Goal: Task Accomplishment & Management: Use online tool/utility

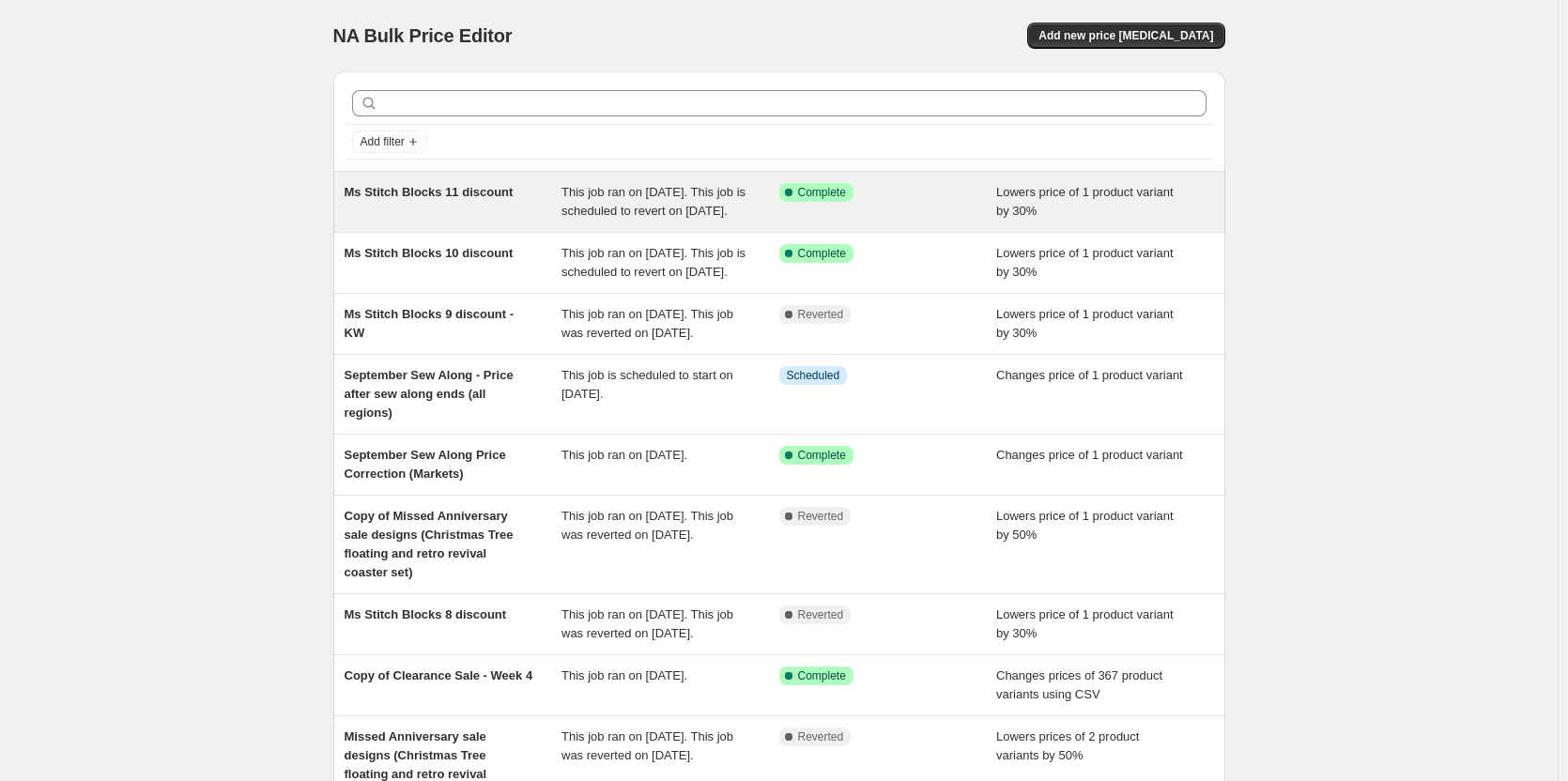
click at [472, 197] on span "Ms Stitch Blocks 11 discount" at bounding box center [430, 192] width 169 height 14
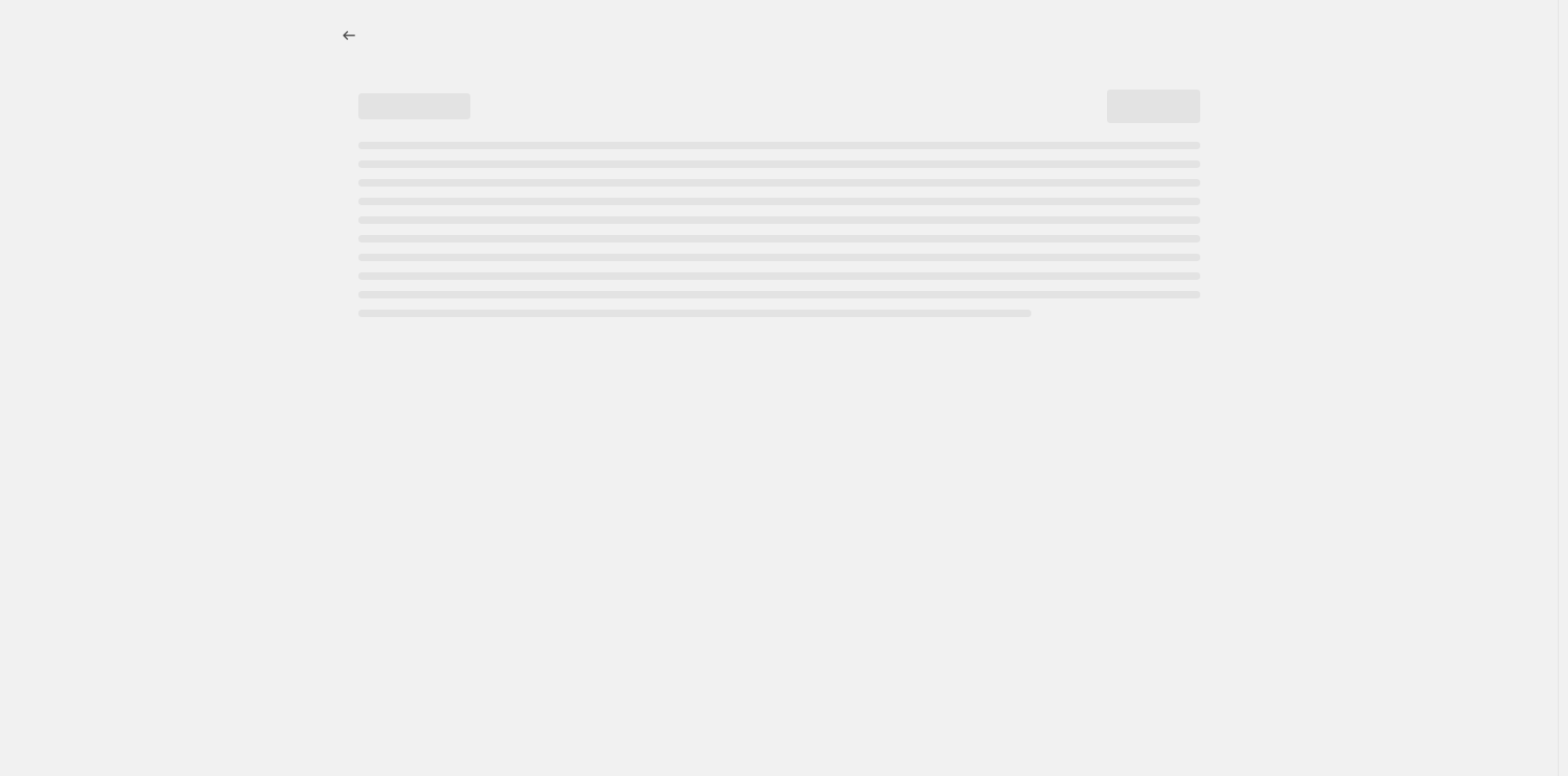
select select "percentage"
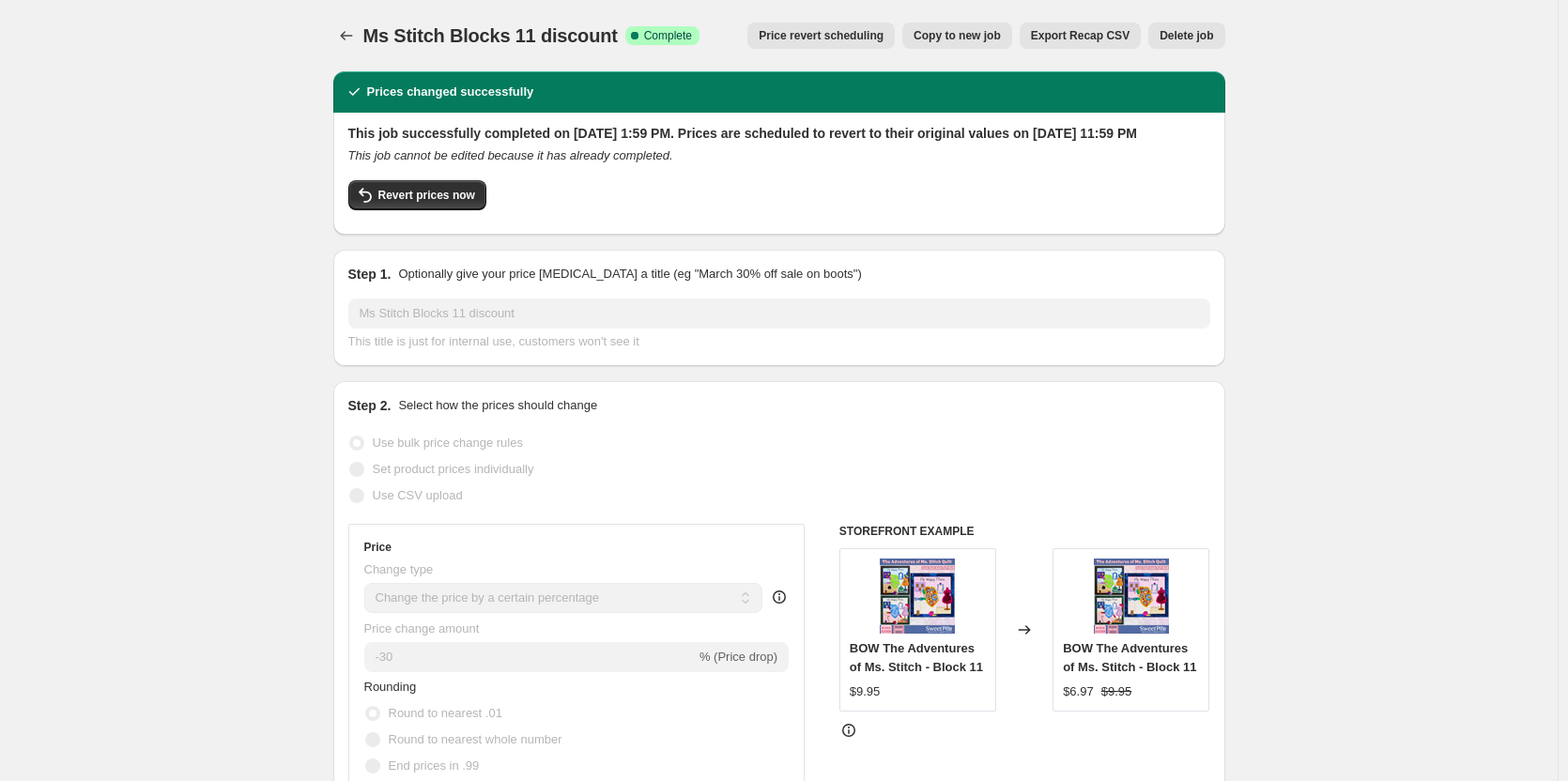
click at [975, 42] on span "Copy to new job" at bounding box center [957, 36] width 87 height 15
select select "percentage"
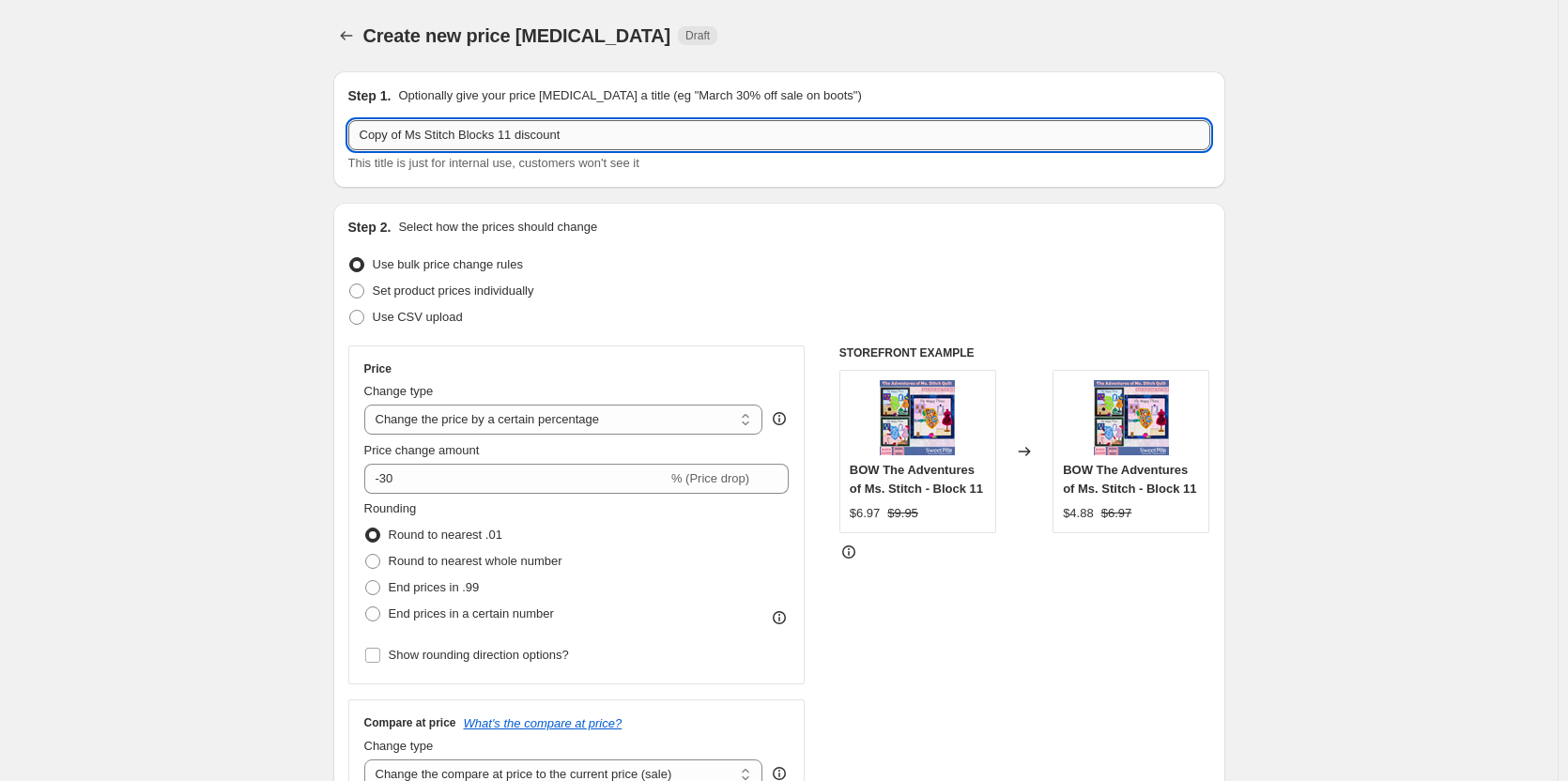
drag, startPoint x: 506, startPoint y: 136, endPoint x: 789, endPoint y: 131, distance: 283.0
click at [789, 131] on input "Copy of Ms Stitch Blocks 11 discount" at bounding box center [779, 135] width 862 height 30
click at [522, 139] on input "Copy of Ms Stitch Blocks 11 discount" at bounding box center [779, 135] width 862 height 30
click at [510, 143] on input "Copy of Ms Stitch Blocks 11 discount" at bounding box center [779, 135] width 862 height 30
drag, startPoint x: 408, startPoint y: 138, endPoint x: 275, endPoint y: 122, distance: 134.0
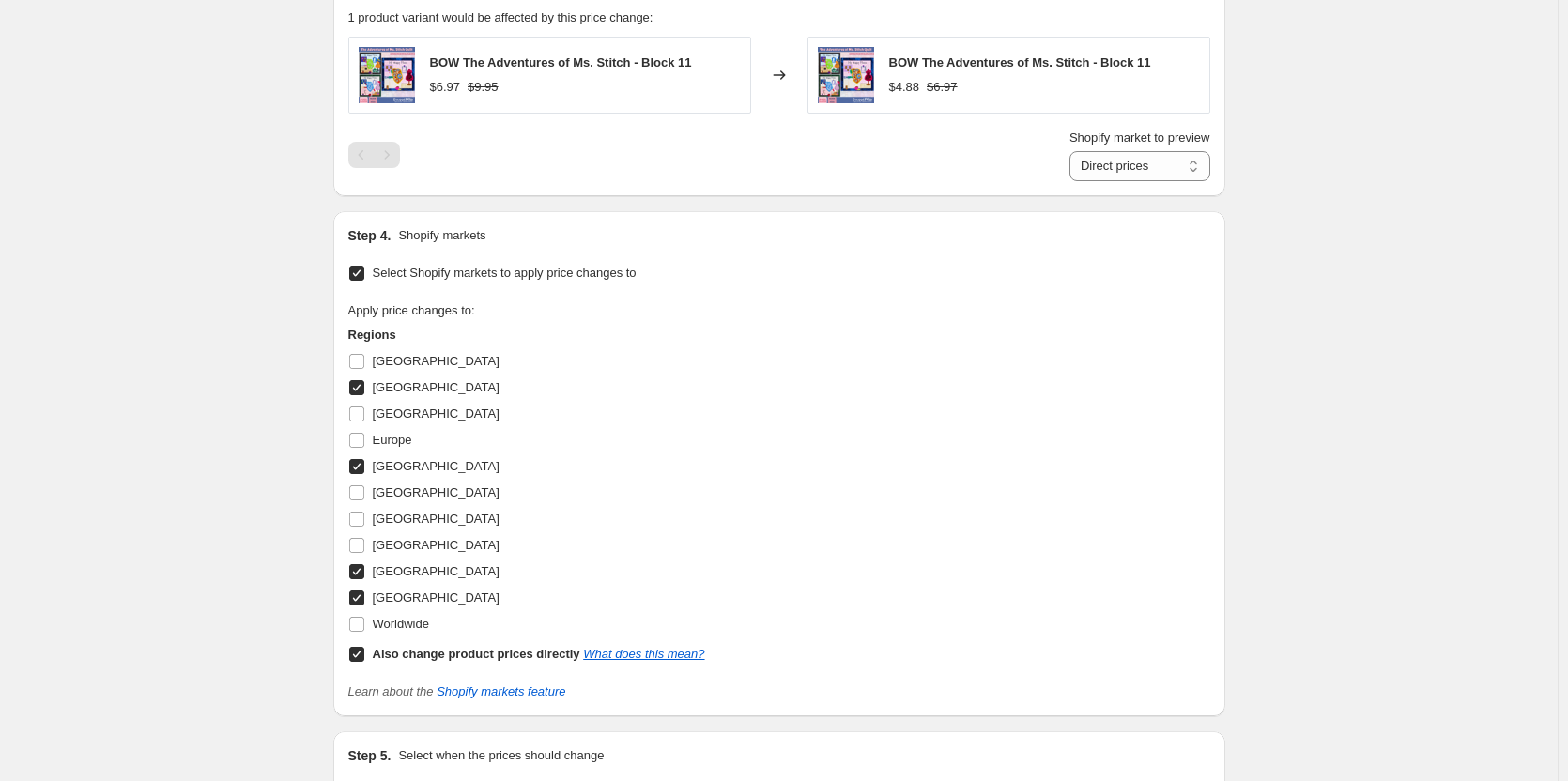
scroll to position [1355, 0]
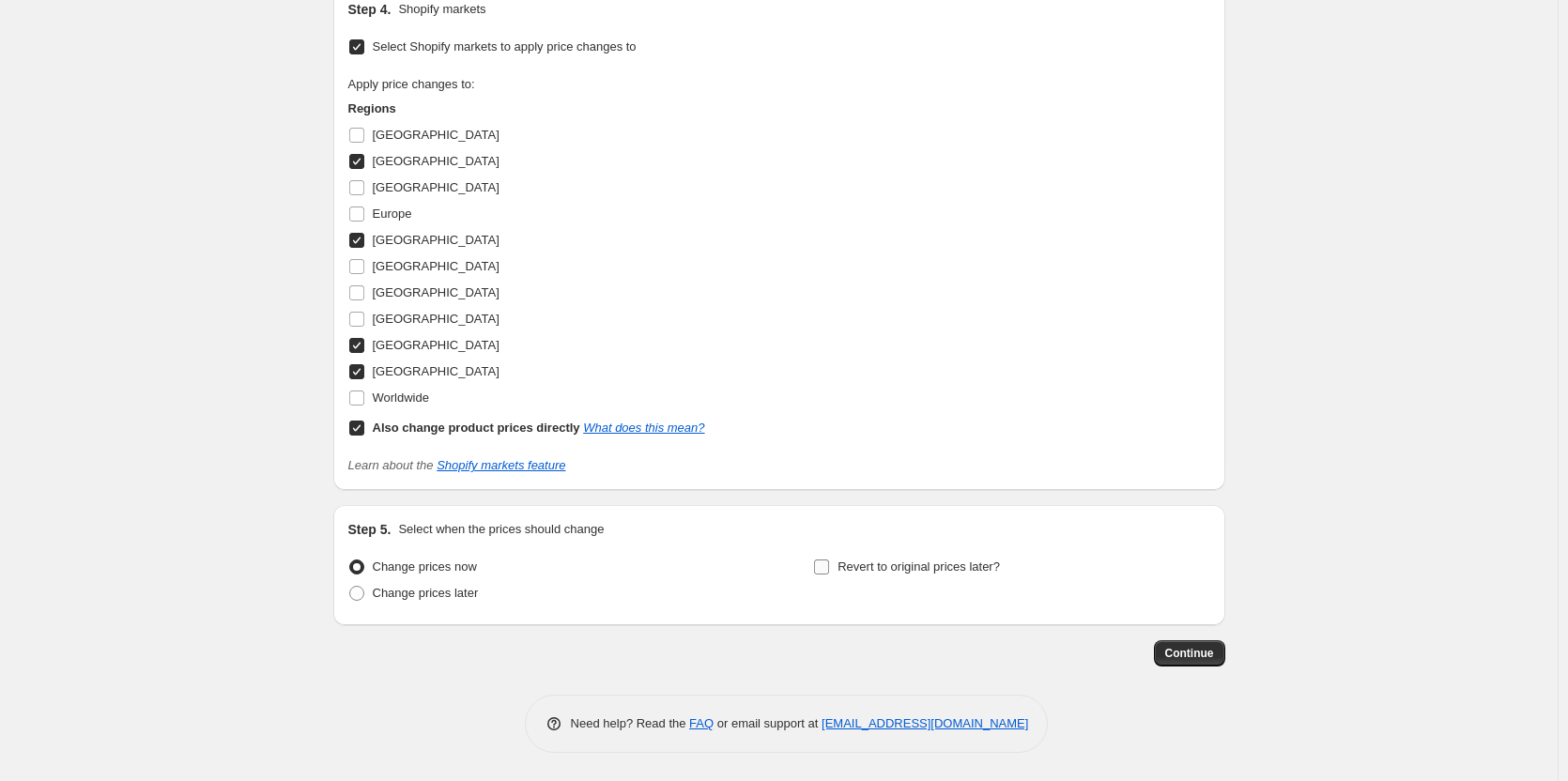
type input "Ms Stitch Block 12 discount"
click at [880, 560] on span "Revert to original prices later?" at bounding box center [918, 566] width 163 height 14
click at [829, 560] on input "Revert to original prices later?" at bounding box center [822, 567] width 15 height 15
checkbox input "true"
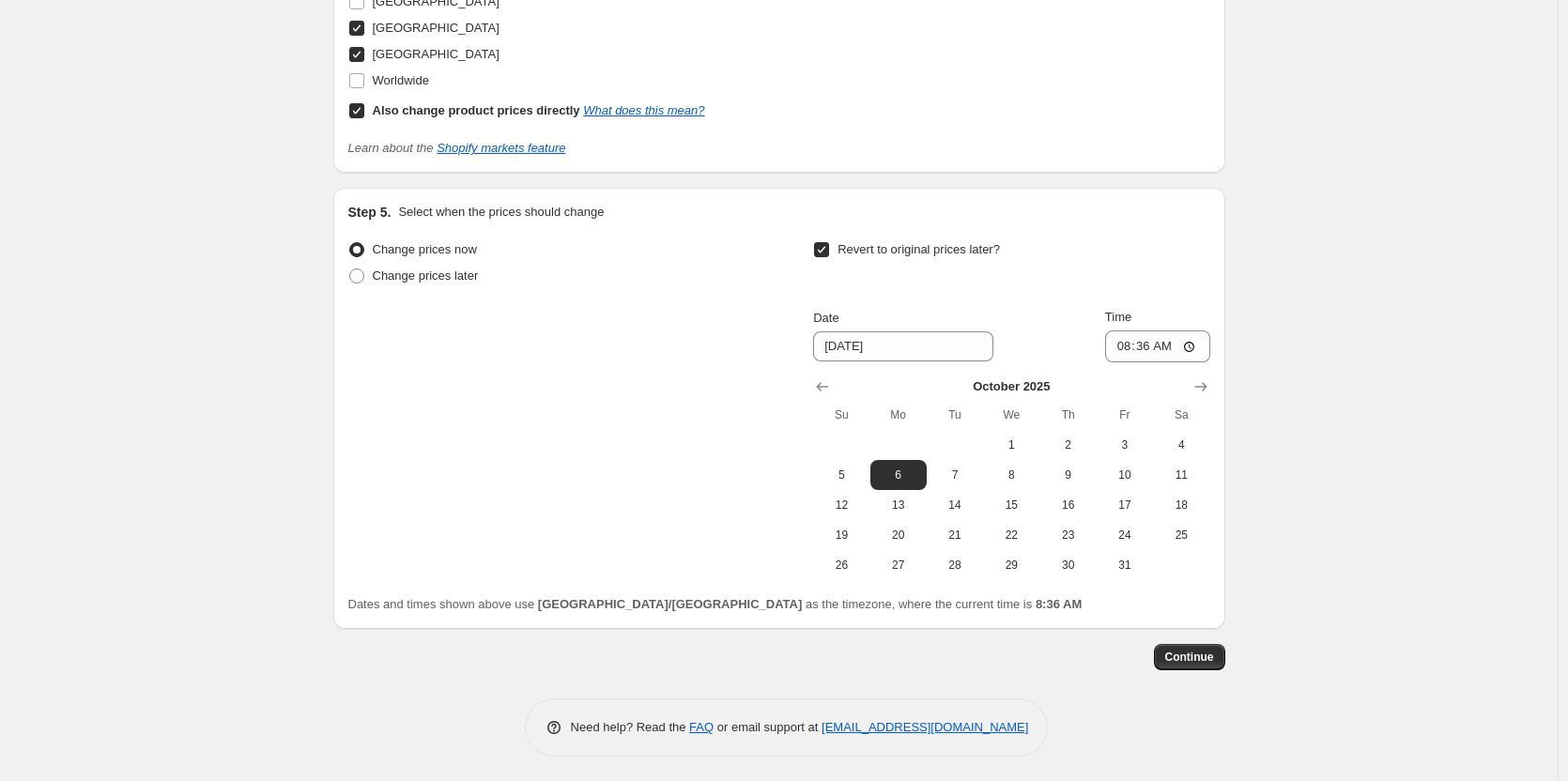
scroll to position [1676, 0]
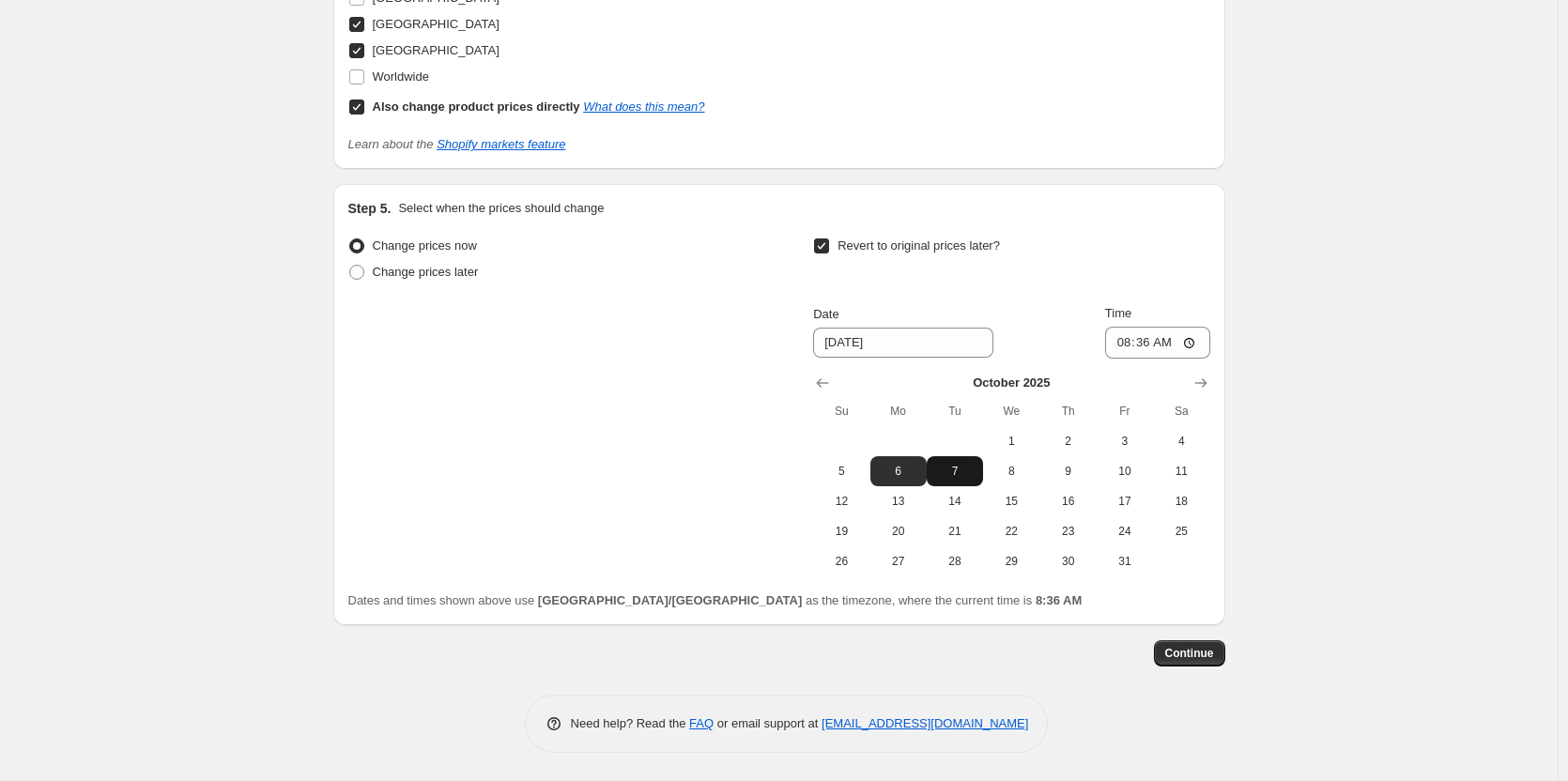
click at [967, 462] on button "7" at bounding box center [954, 471] width 56 height 30
type input "[DATE]"
click at [1120, 342] on input "08:36" at bounding box center [1157, 343] width 105 height 32
type input "23:59"
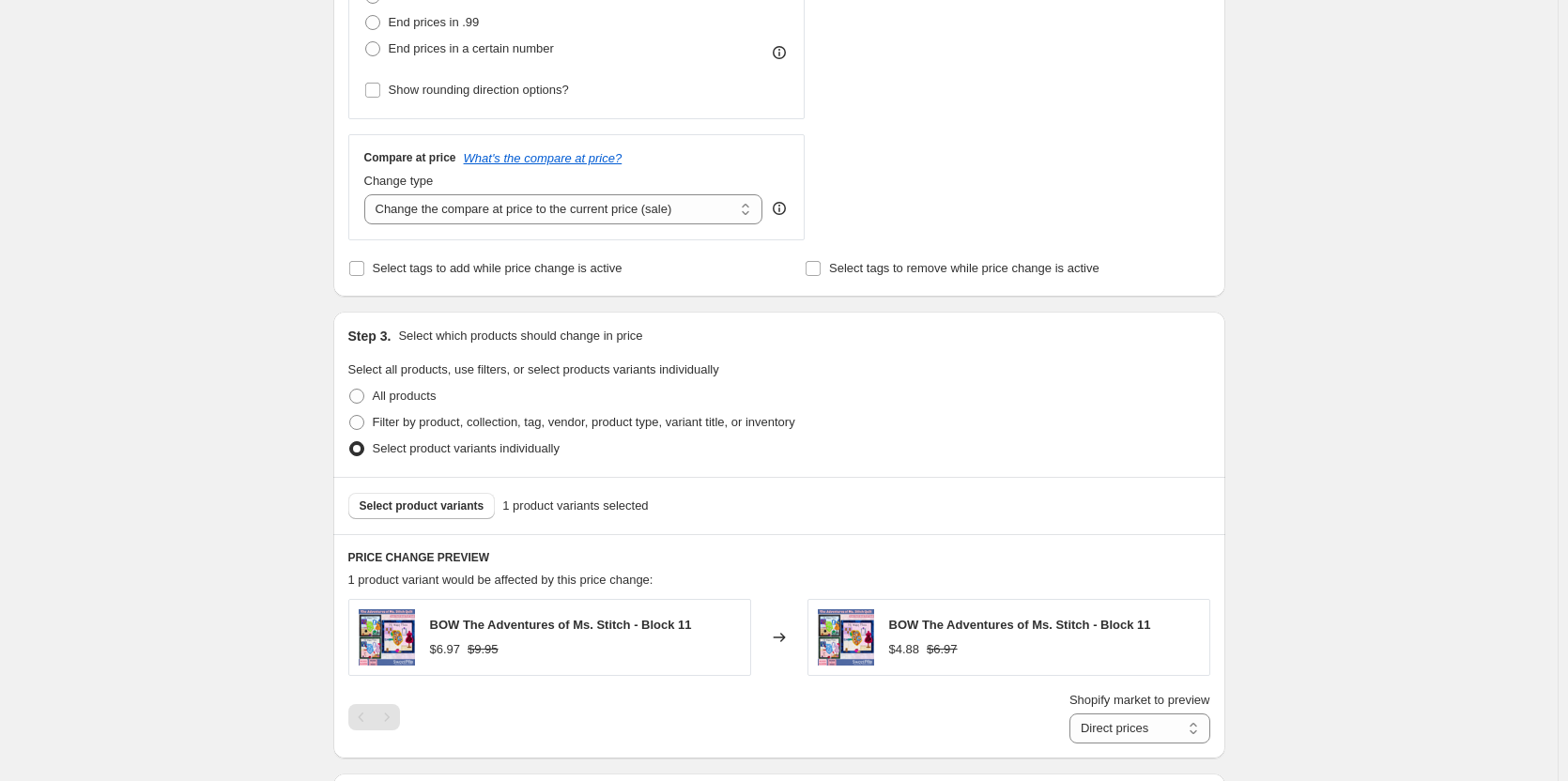
scroll to position [830, 0]
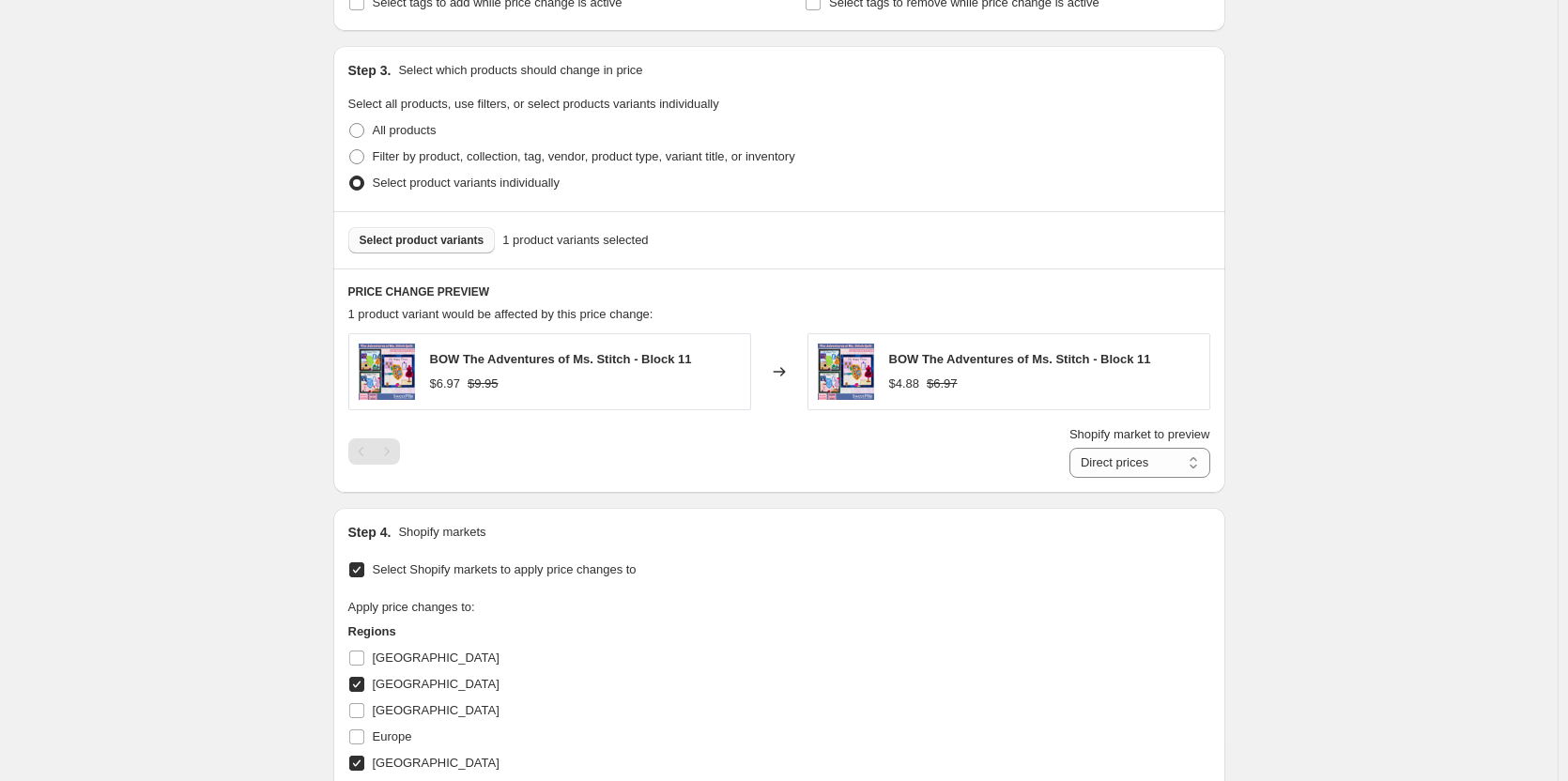
click at [438, 235] on span "Select product variants" at bounding box center [421, 240] width 124 height 15
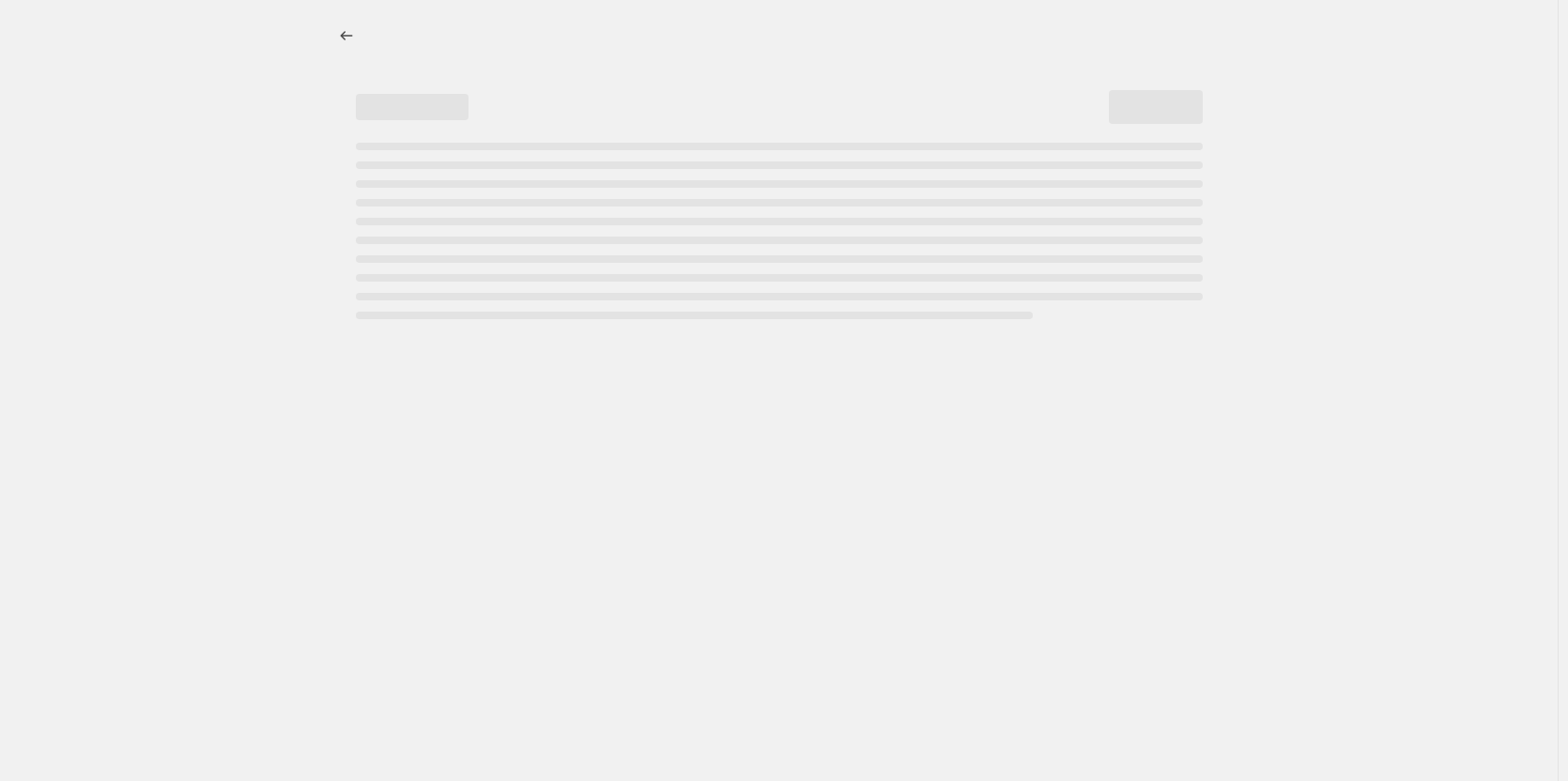
select select "percentage"
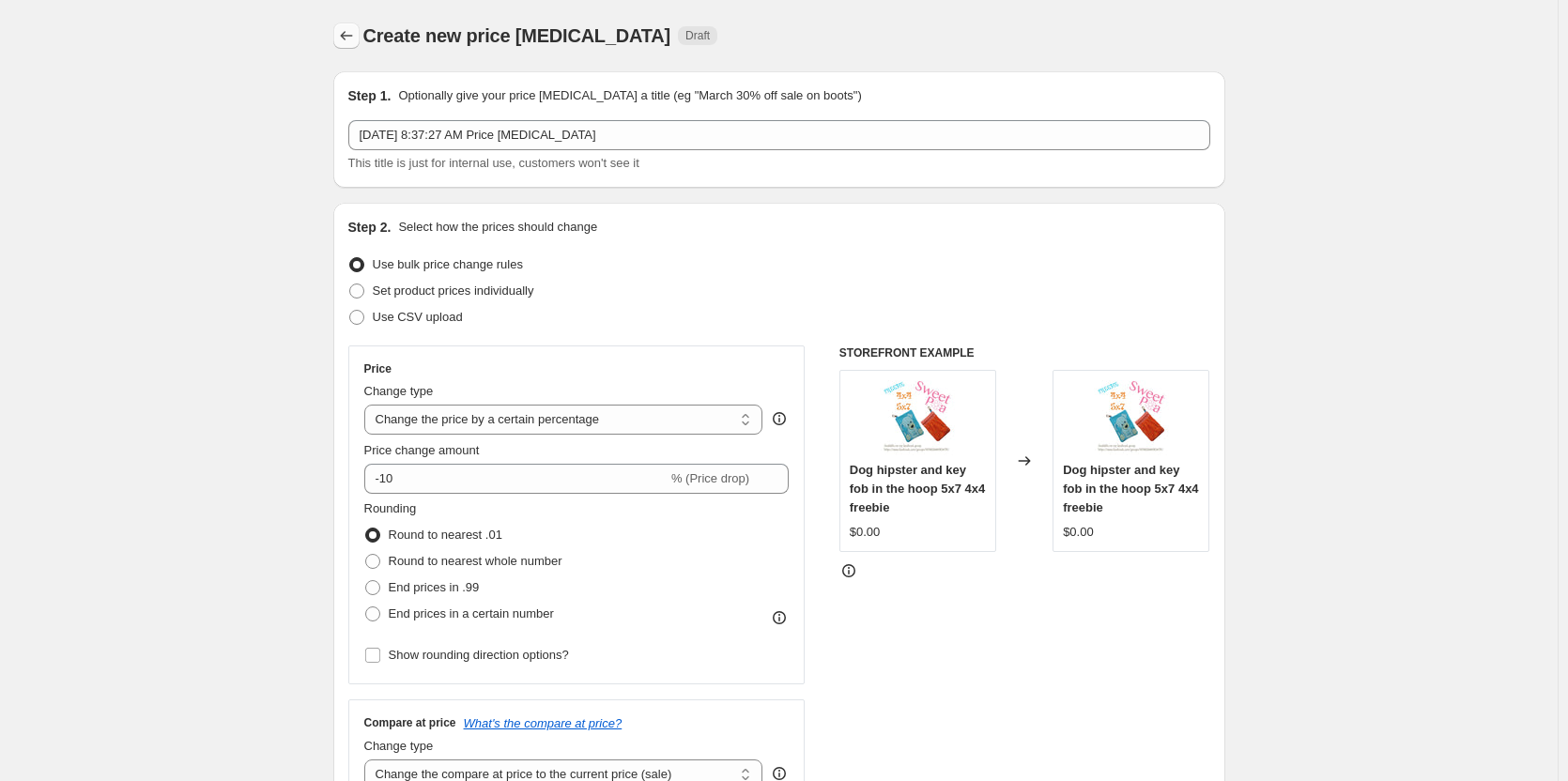
click at [355, 23] on button "Price change jobs" at bounding box center [347, 36] width 27 height 27
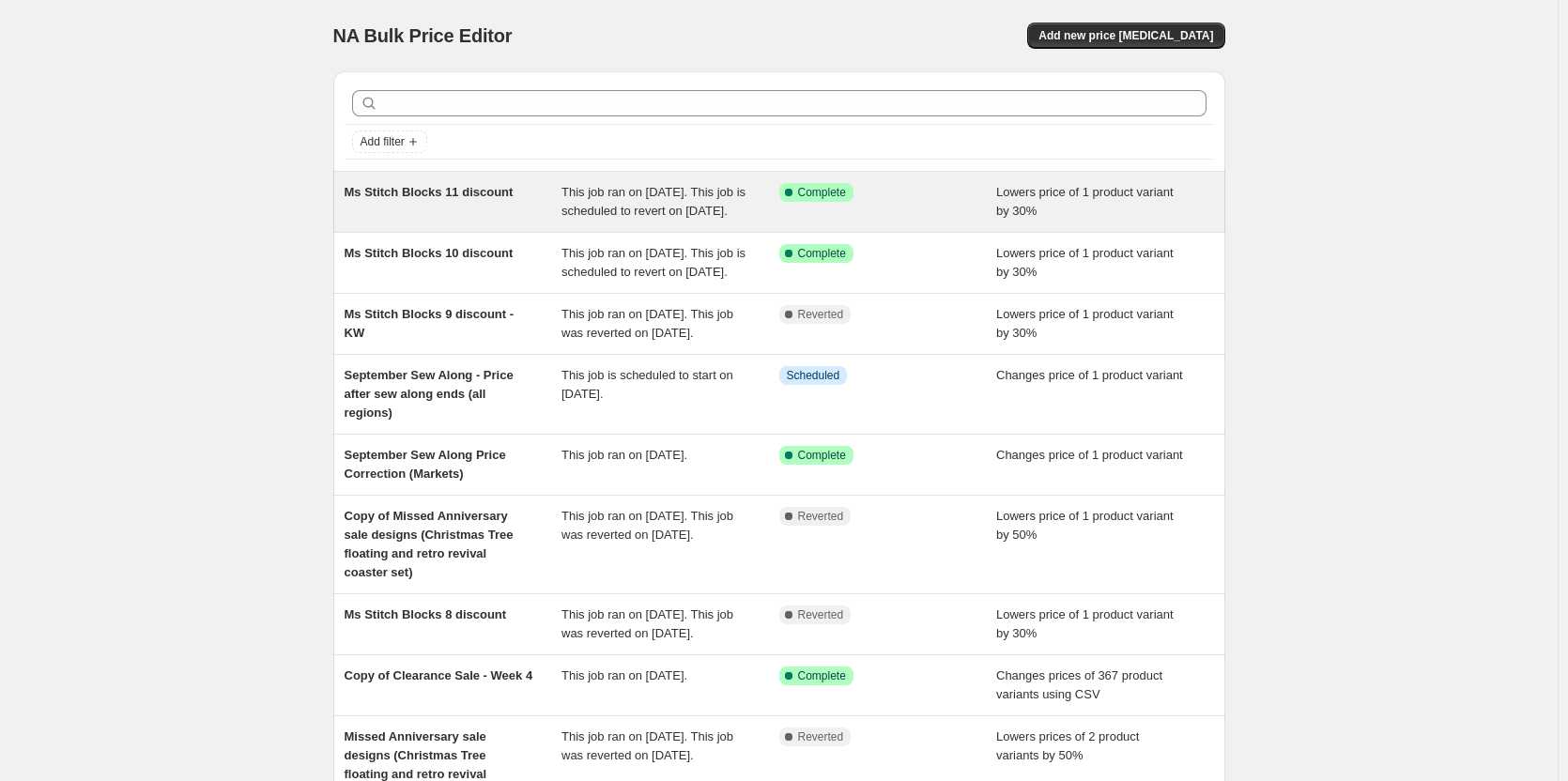
click at [497, 212] on div "Ms Stitch Blocks 11 discount" at bounding box center [453, 202] width 218 height 38
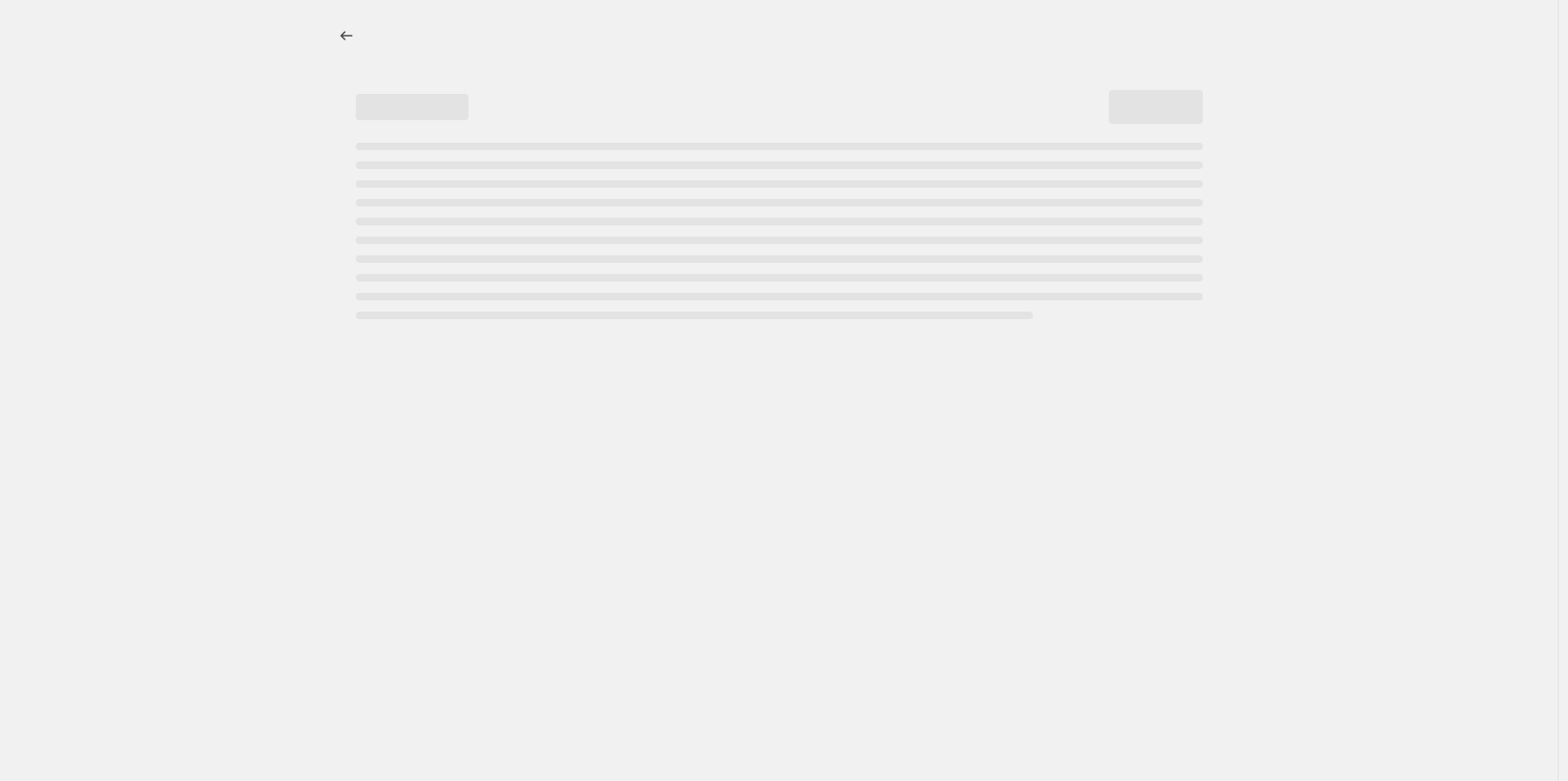
select select "percentage"
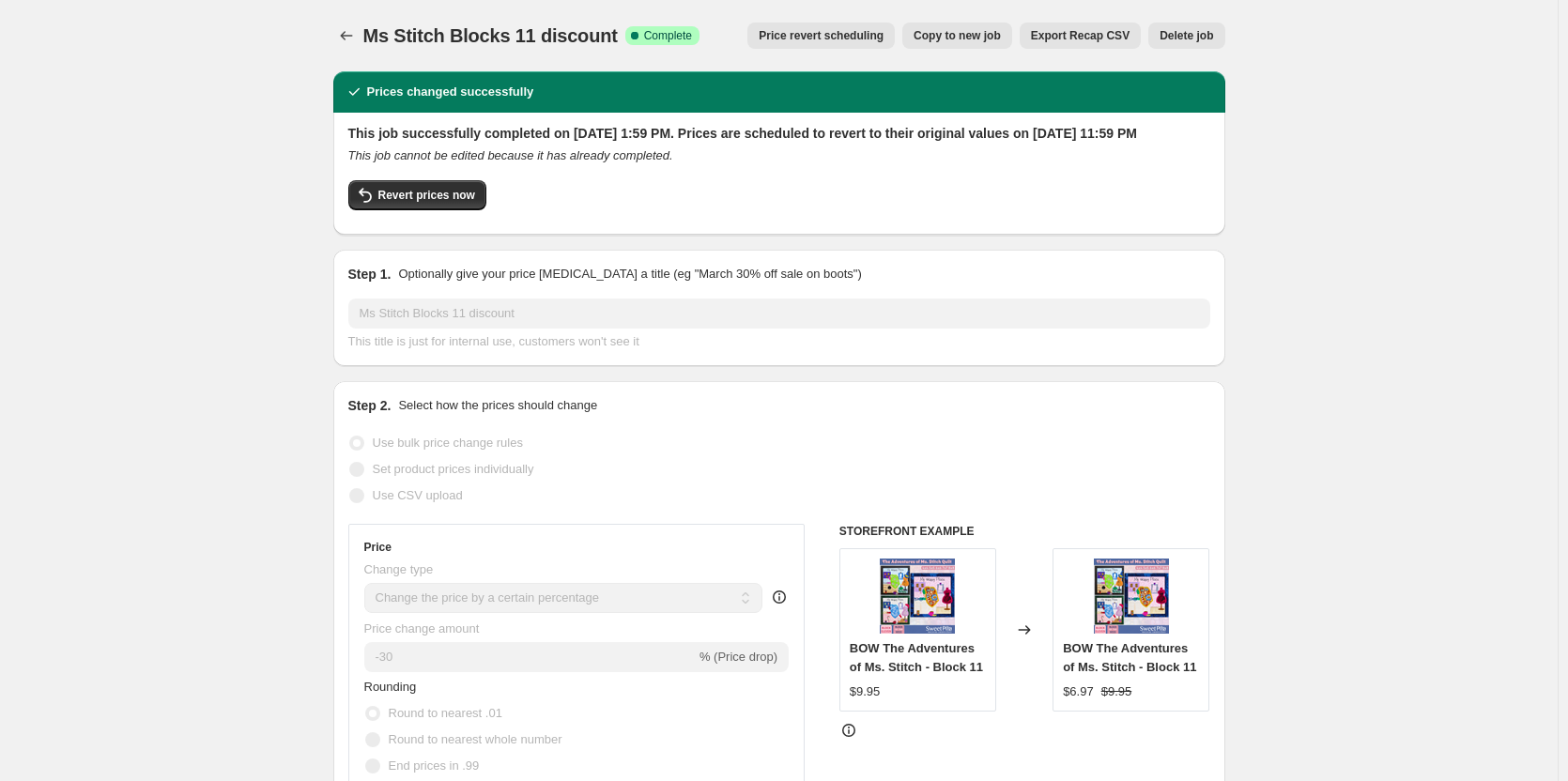
click at [949, 35] on span "Copy to new job" at bounding box center [957, 36] width 87 height 15
select select "percentage"
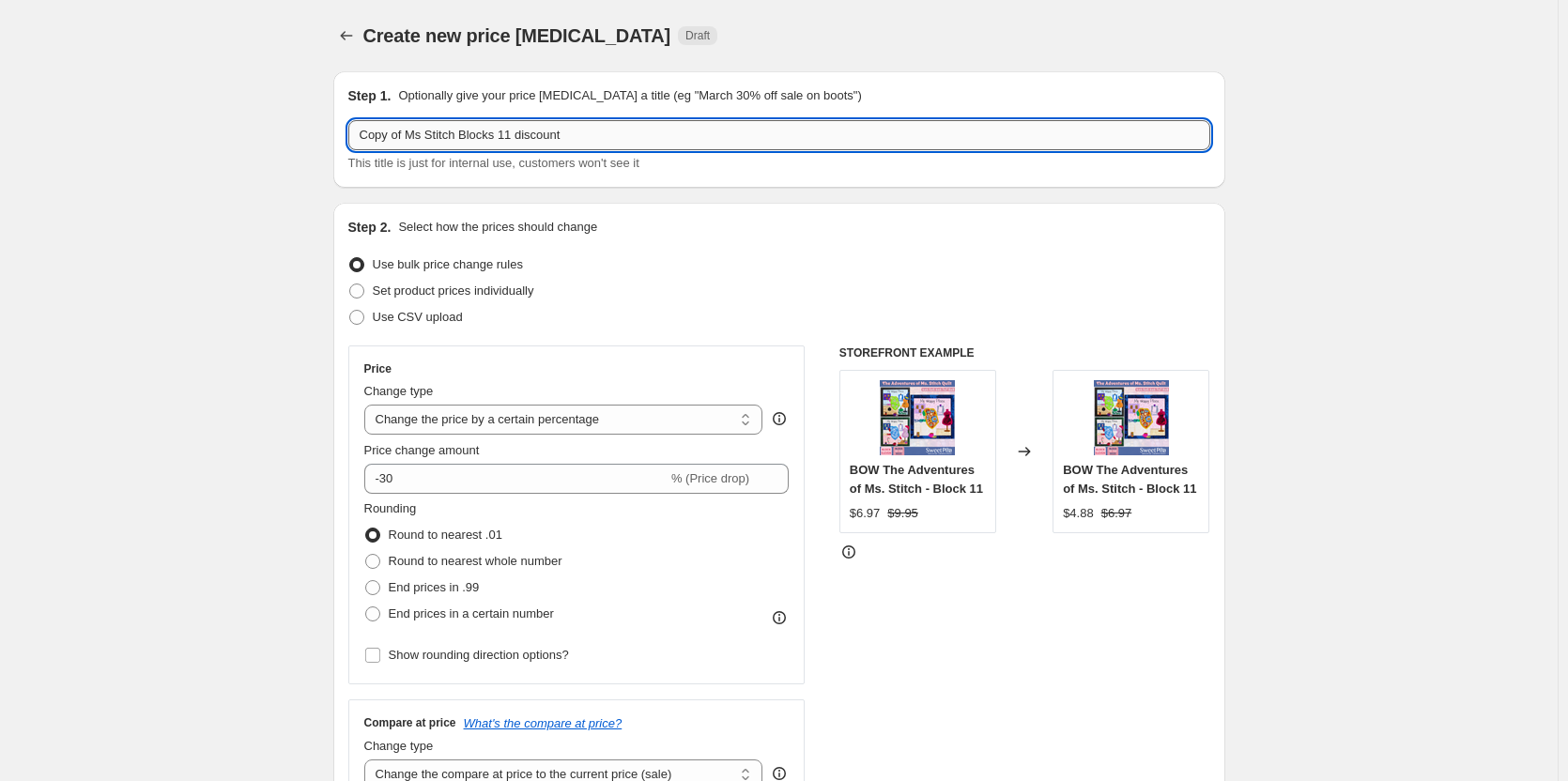
drag, startPoint x: 512, startPoint y: 134, endPoint x: 492, endPoint y: 137, distance: 20.2
click at [492, 137] on input "Copy of Ms Stitch Blocks 11 discount" at bounding box center [779, 135] width 862 height 30
drag, startPoint x: 409, startPoint y: 134, endPoint x: 221, endPoint y: 137, distance: 188.0
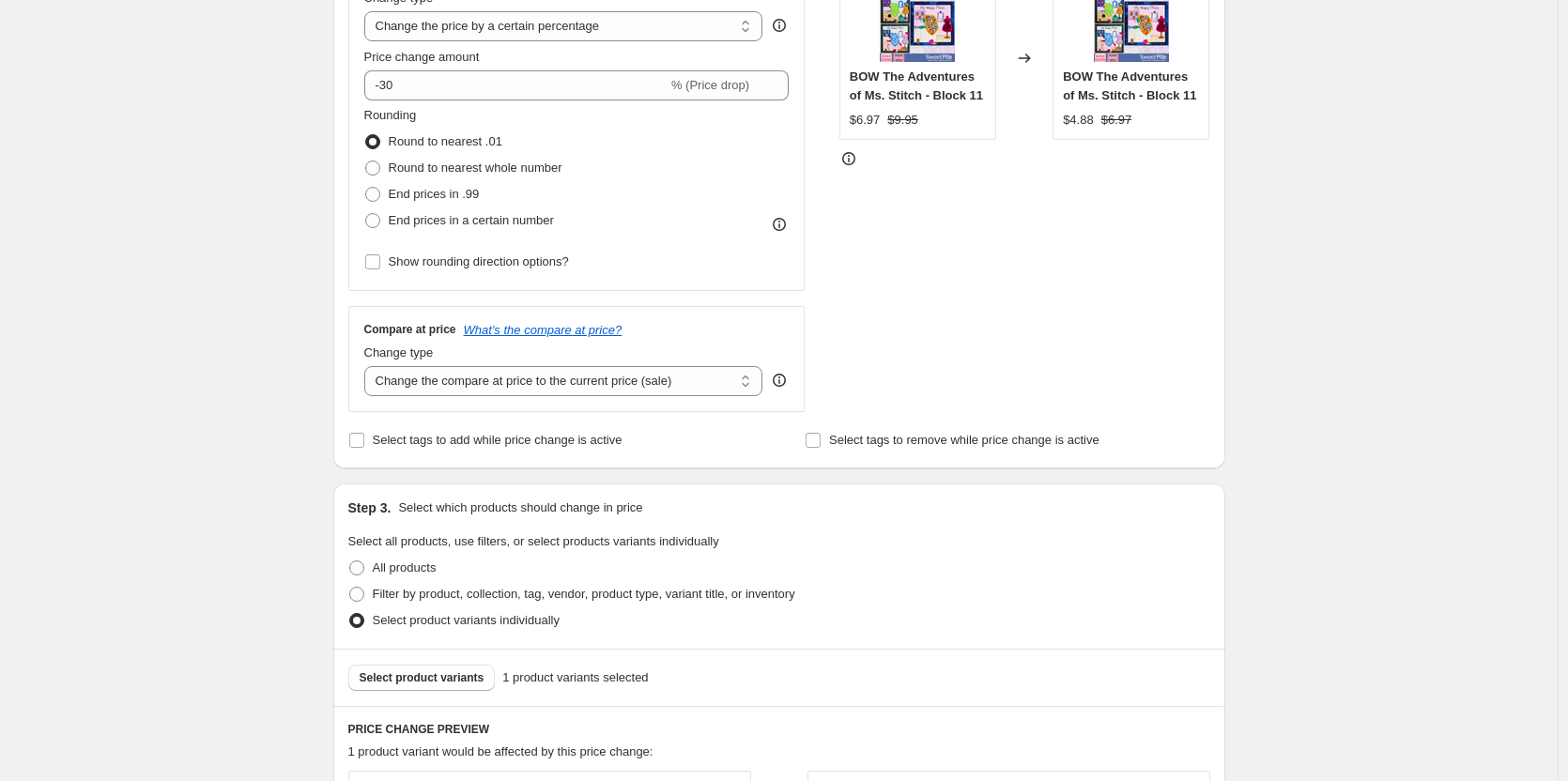
scroll to position [657, 0]
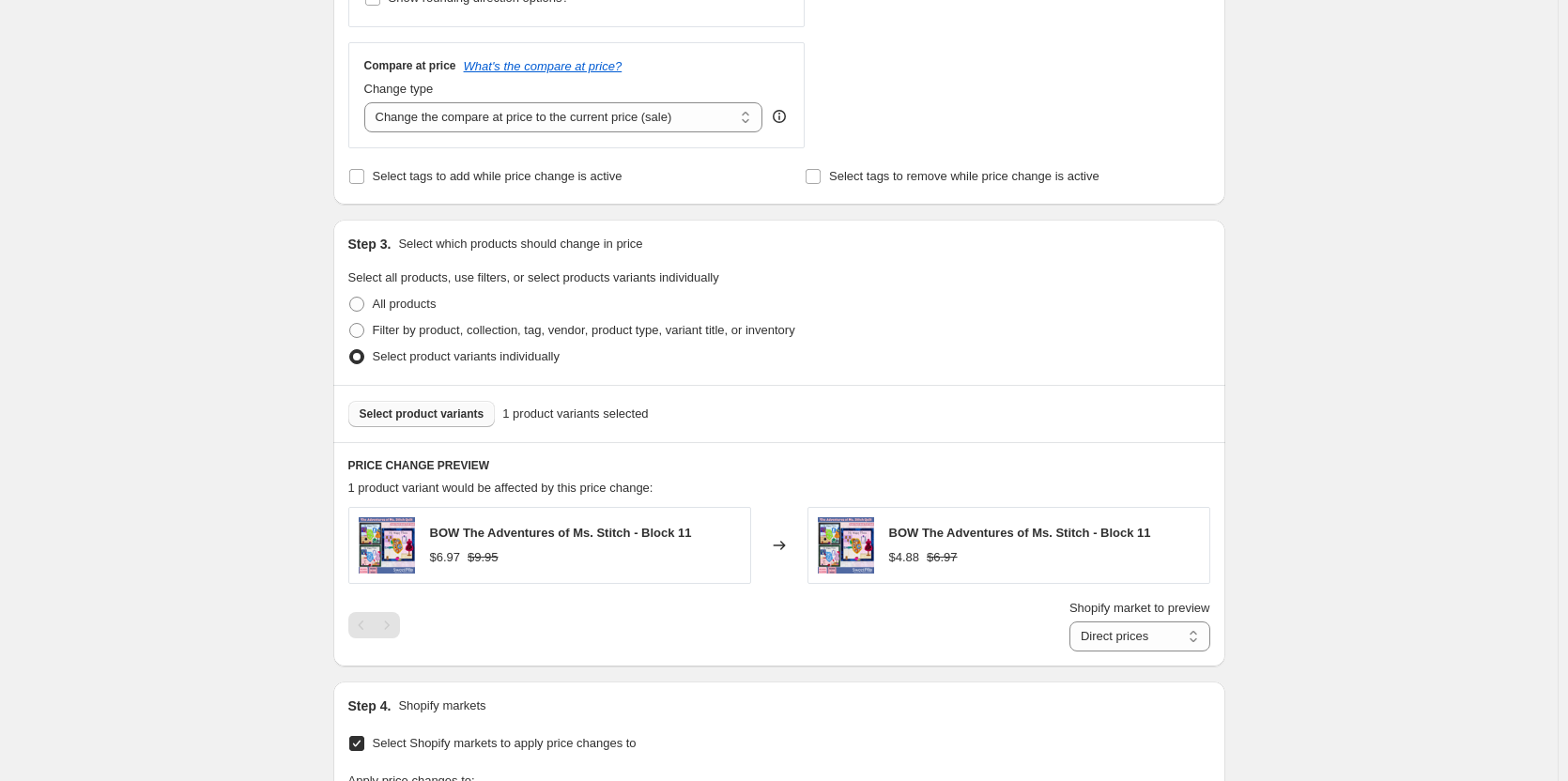
type input "Ms Stitch Block 12 discount"
click at [430, 408] on span "Select product variants" at bounding box center [421, 414] width 124 height 15
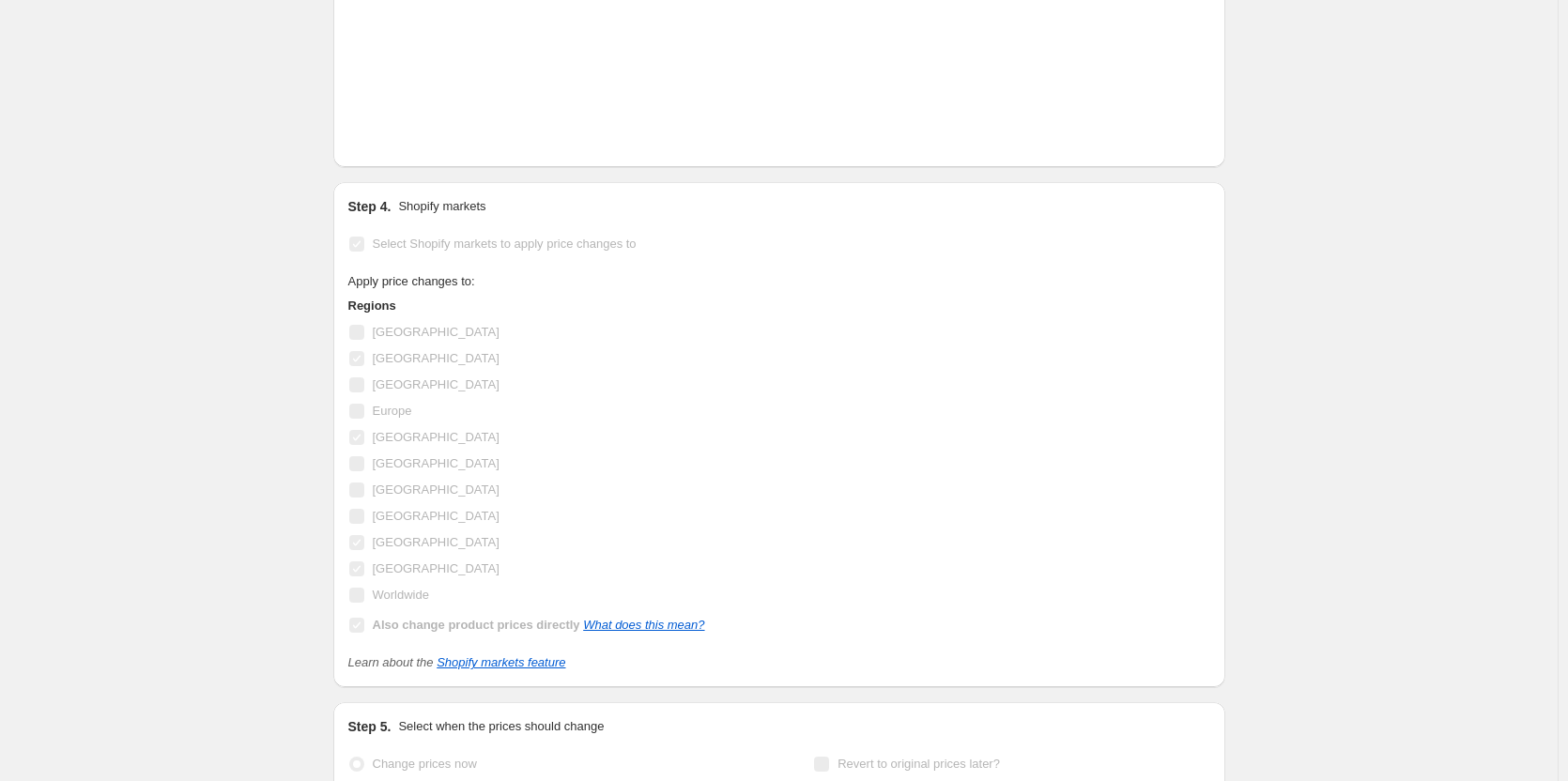
scroll to position [1355, 0]
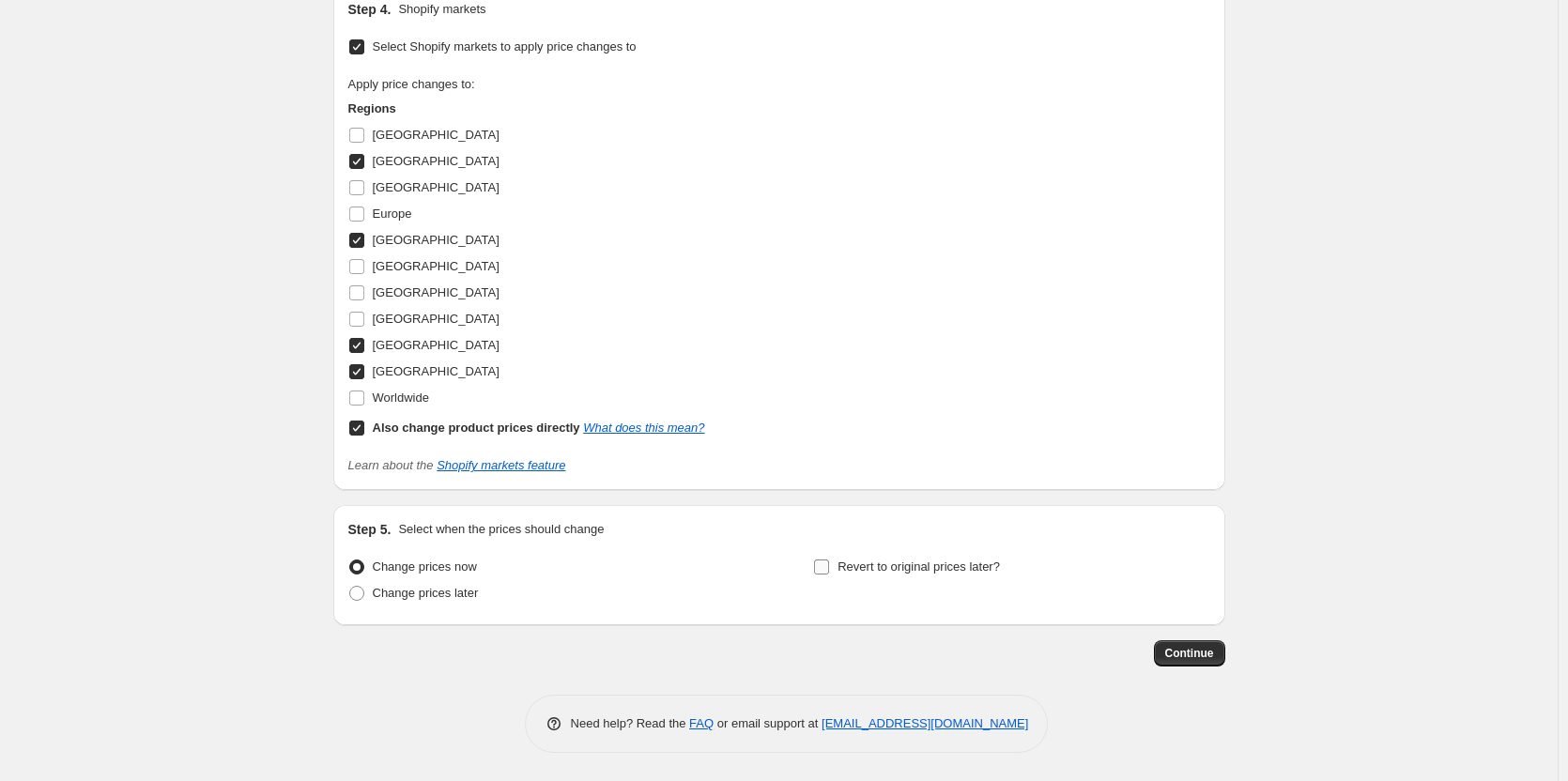
click at [925, 570] on span "Revert to original prices later?" at bounding box center [918, 566] width 163 height 14
click at [829, 570] on input "Revert to original prices later?" at bounding box center [822, 567] width 15 height 15
checkbox input "true"
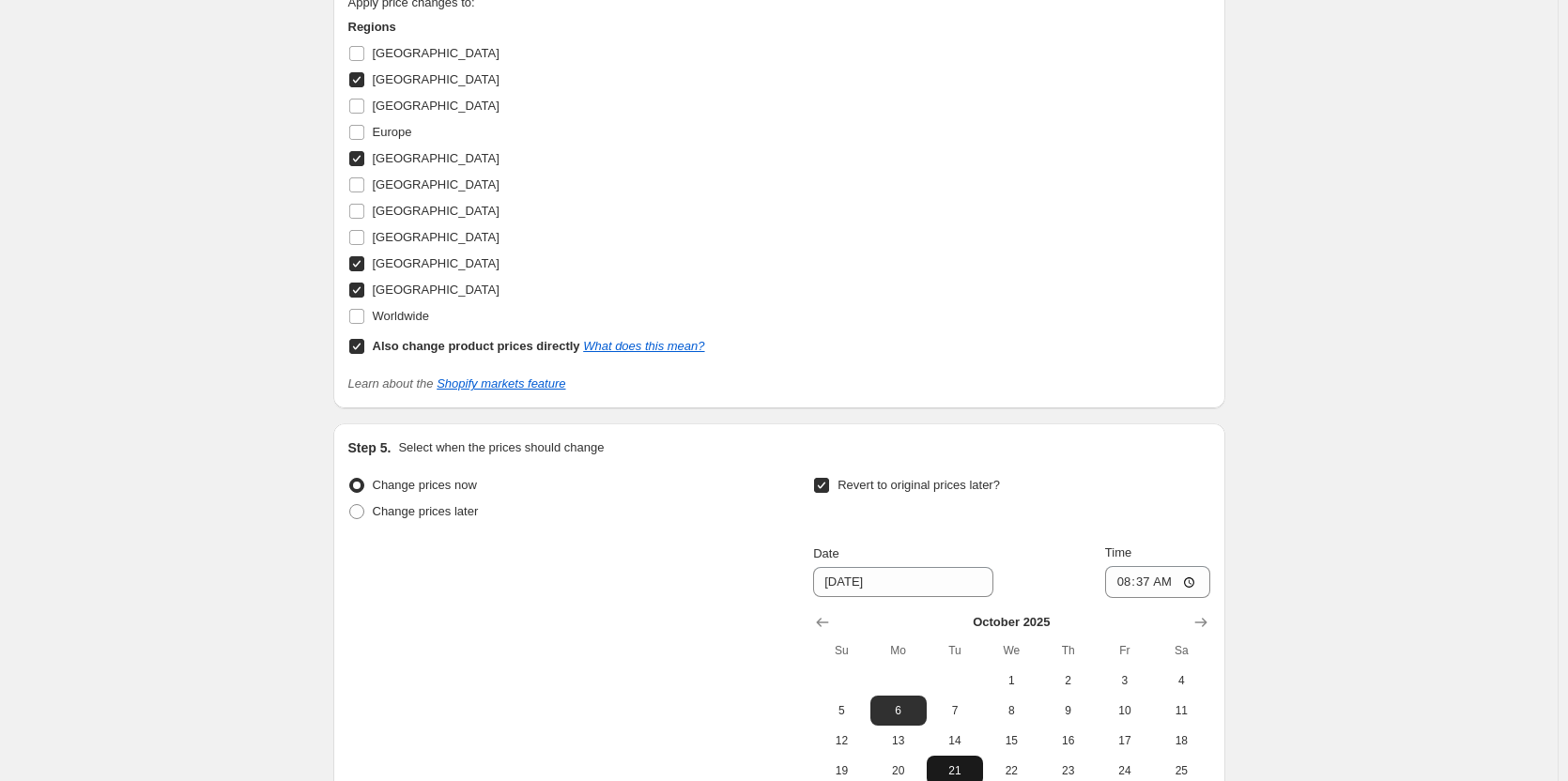
scroll to position [1676, 0]
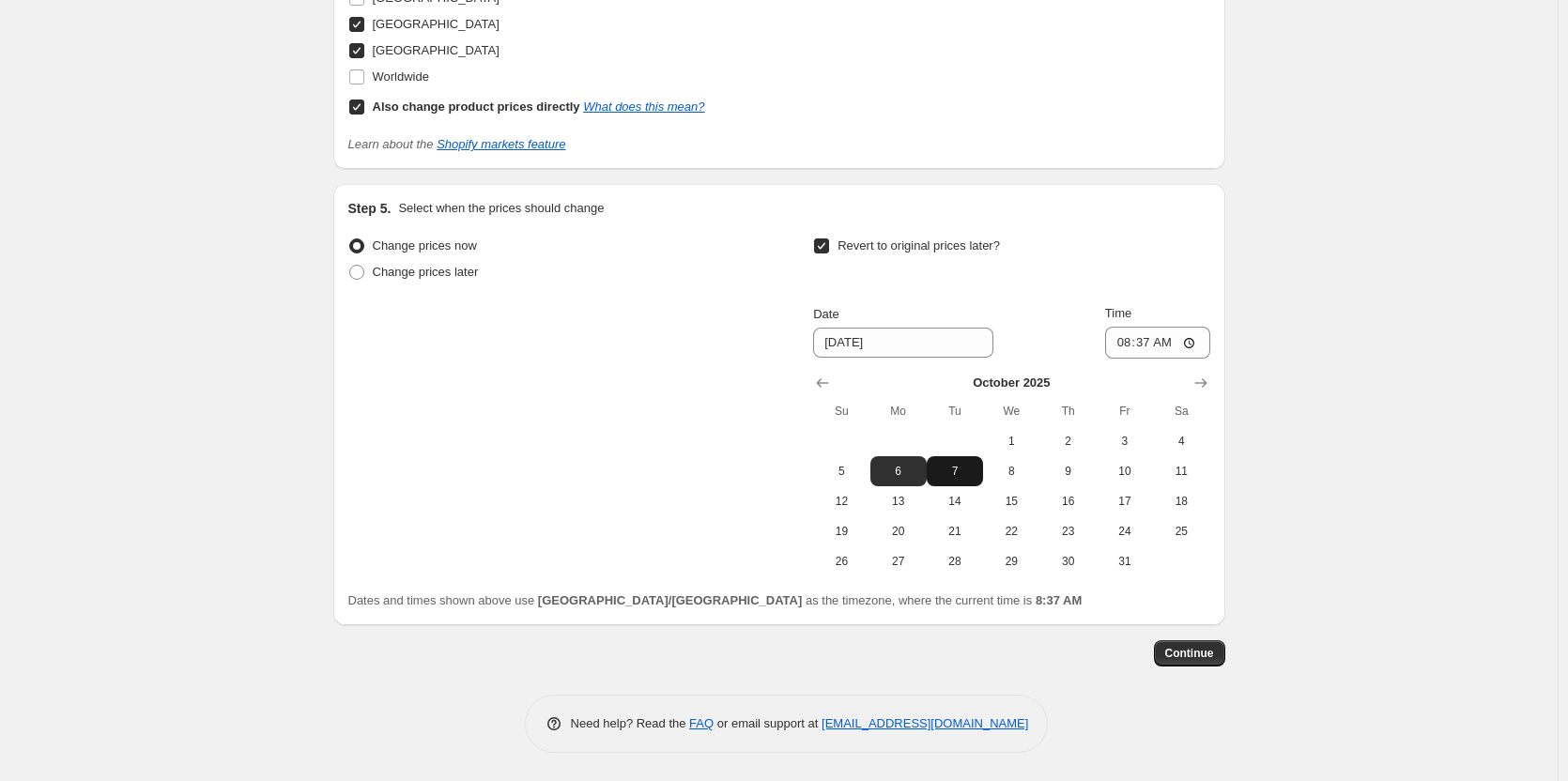
click at [951, 471] on span "7" at bounding box center [954, 471] width 41 height 15
type input "[DATE]"
click at [1123, 343] on input "08:37" at bounding box center [1157, 343] width 105 height 32
type input "23:59"
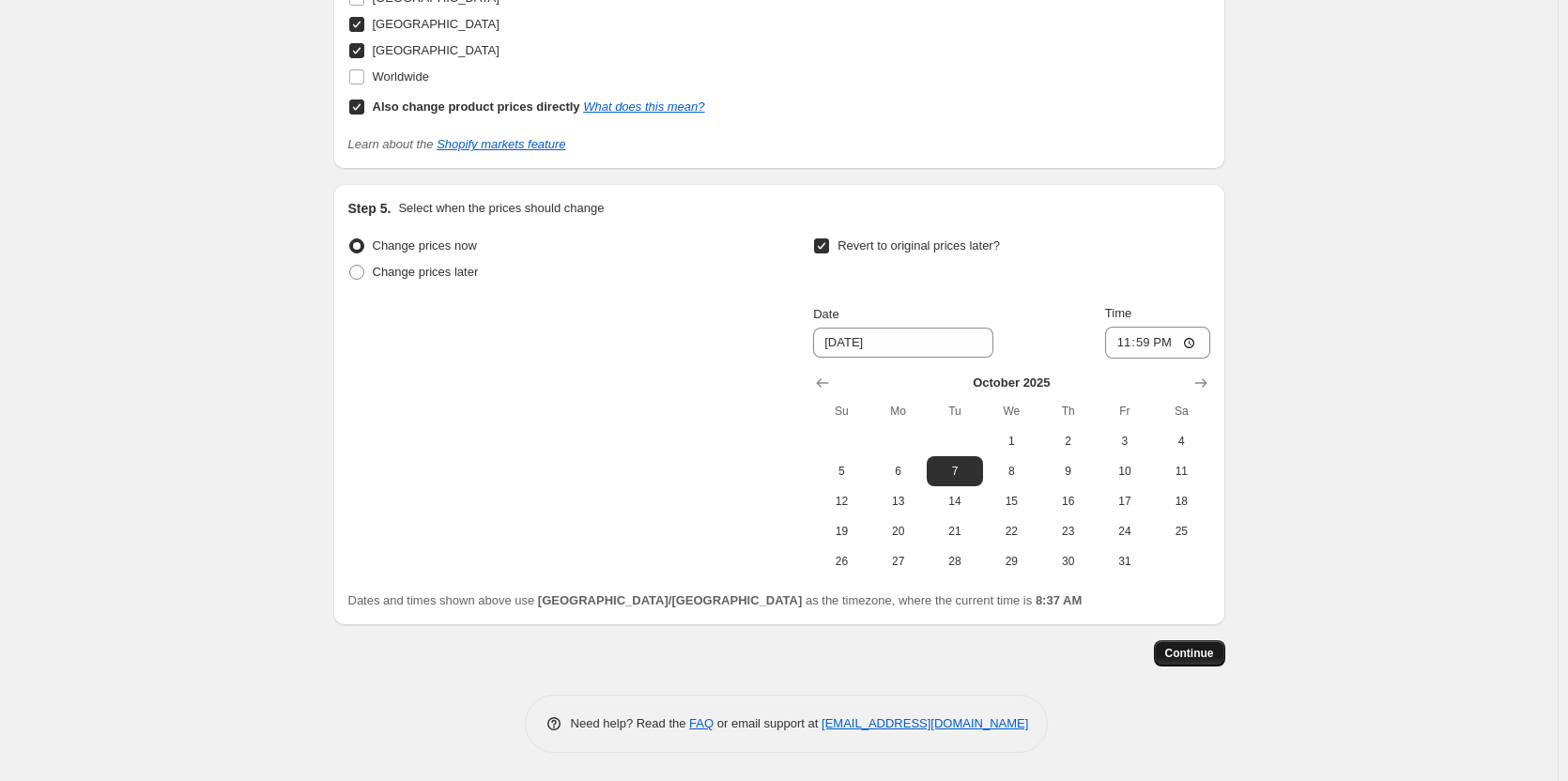
click at [1199, 651] on span "Continue" at bounding box center [1189, 654] width 48 height 15
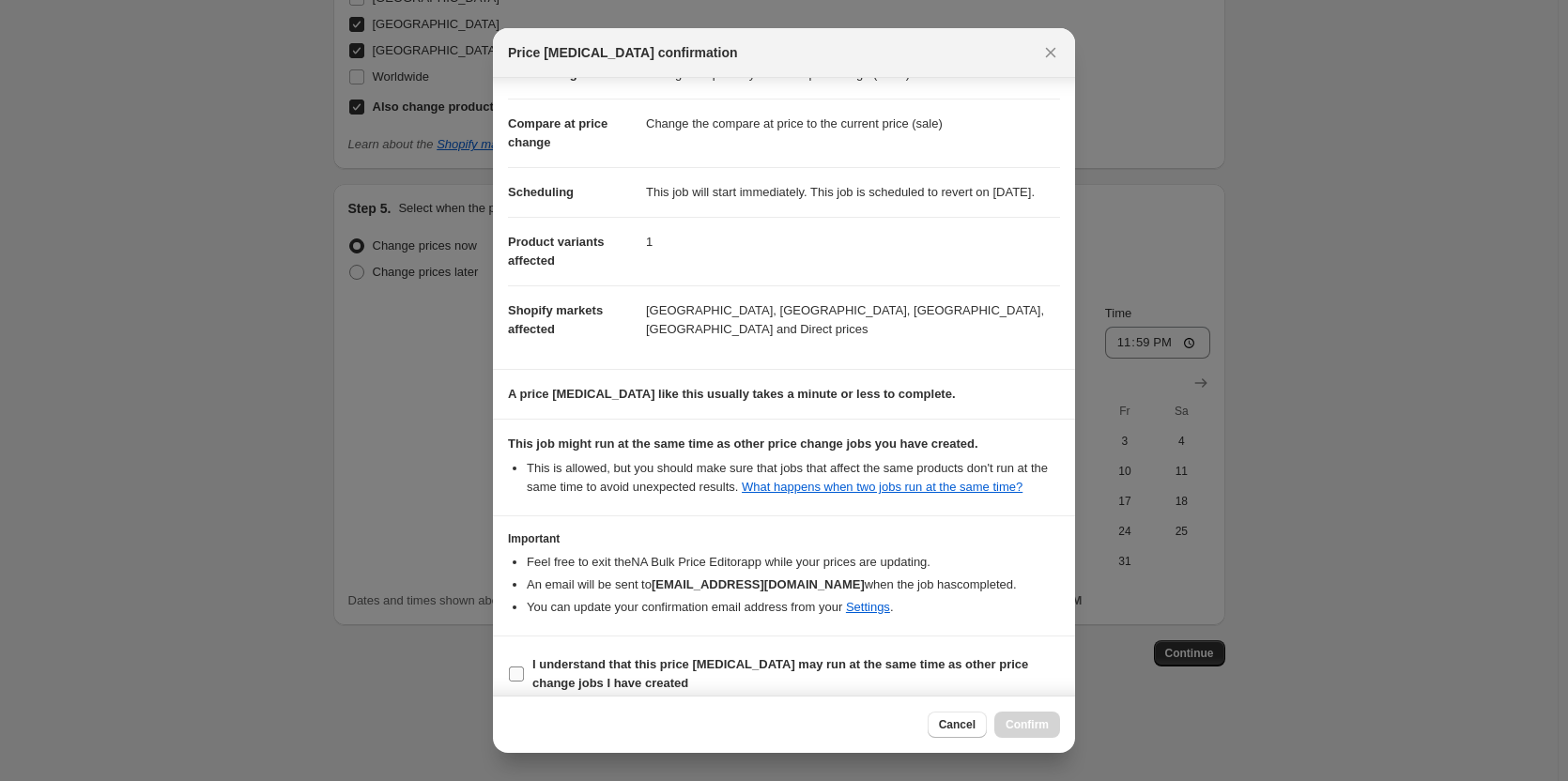
scroll to position [97, 0]
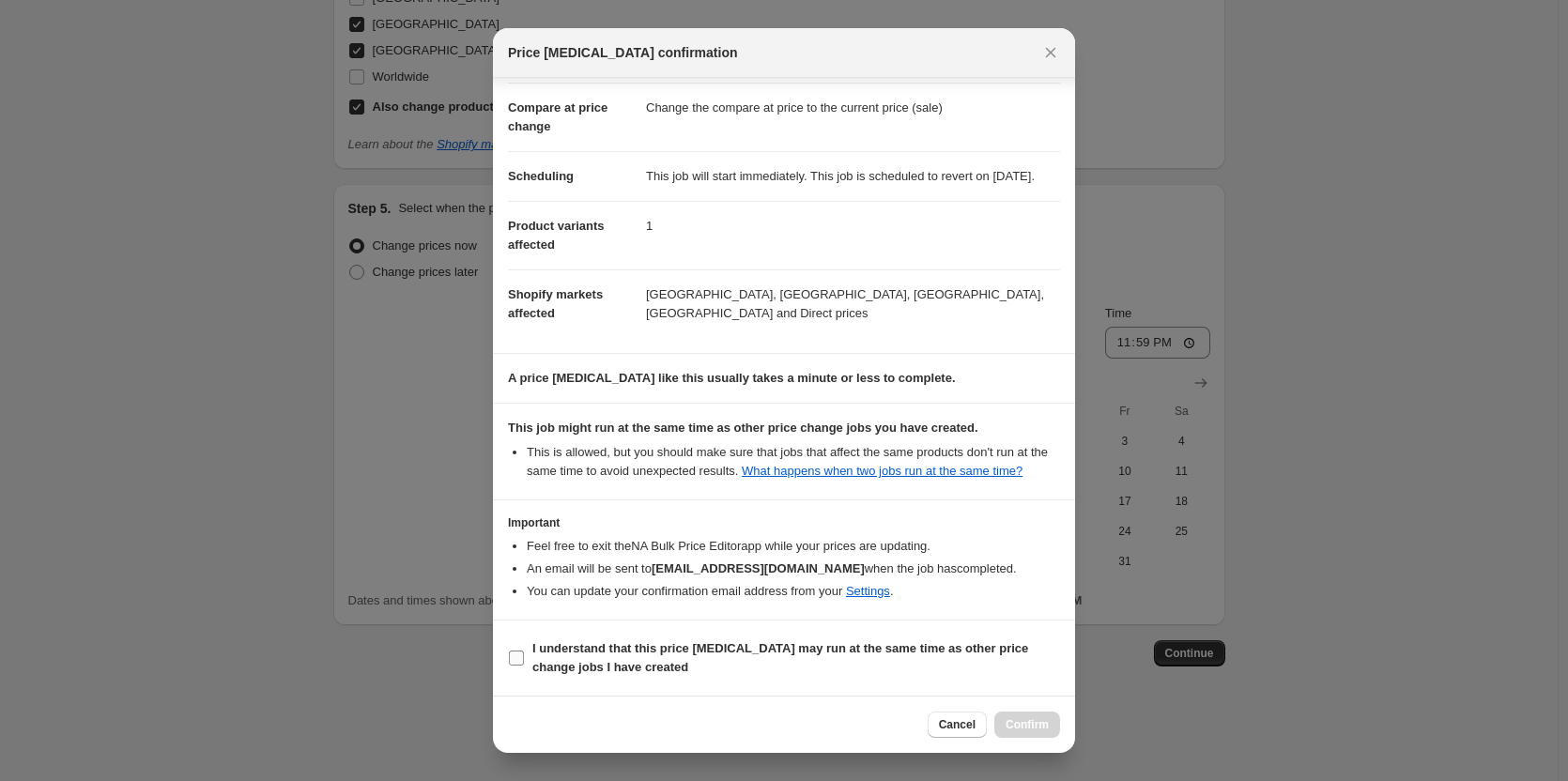
click at [856, 643] on b "I understand that this price change job may run at the same time as other price…" at bounding box center [780, 657] width 496 height 33
click at [524, 651] on input "I understand that this price change job may run at the same time as other price…" at bounding box center [517, 658] width 15 height 15
checkbox input "true"
click at [1019, 723] on span "Confirm" at bounding box center [1026, 725] width 43 height 15
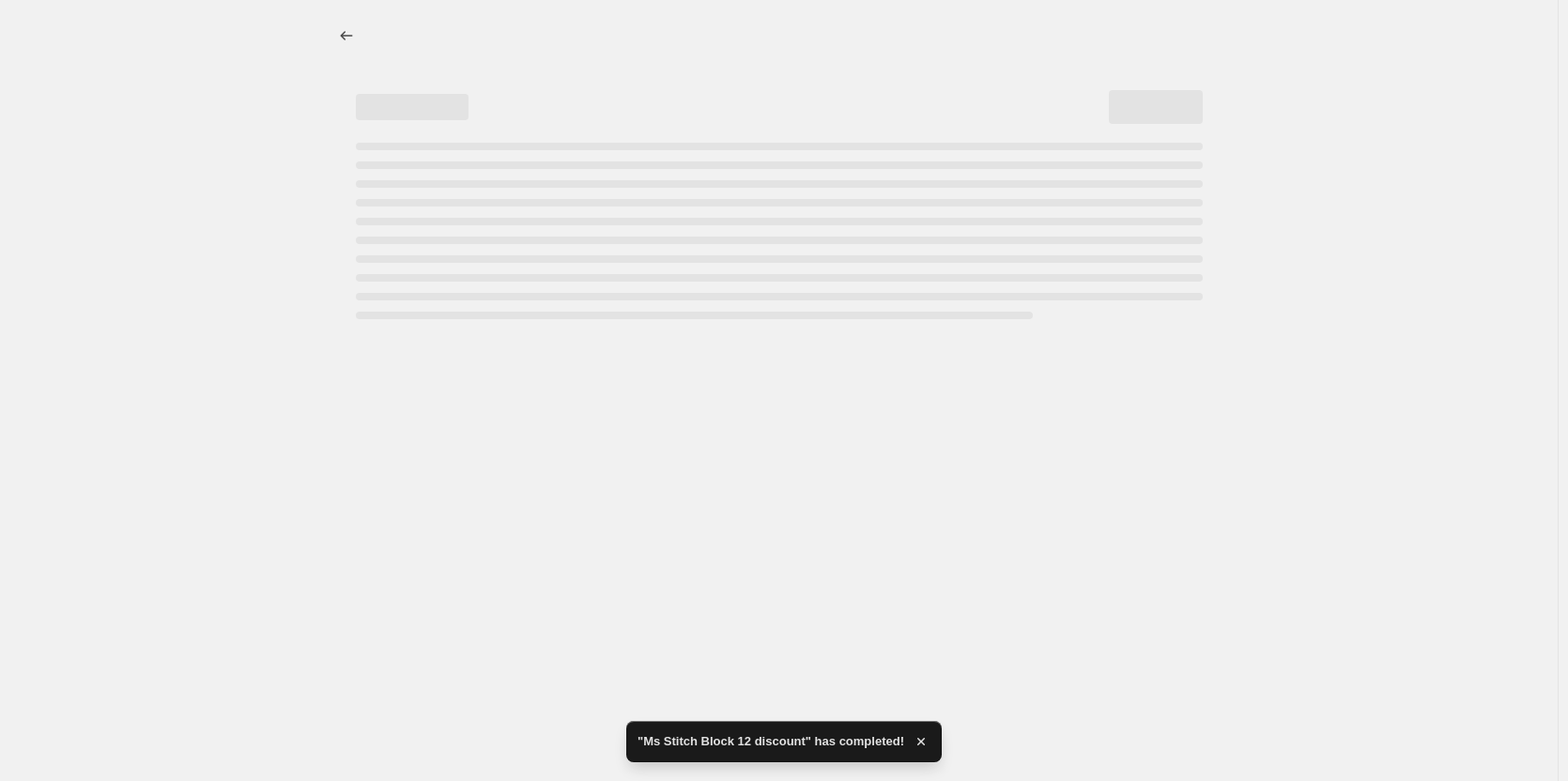
select select "percentage"
